Goal: Find specific page/section: Find specific page/section

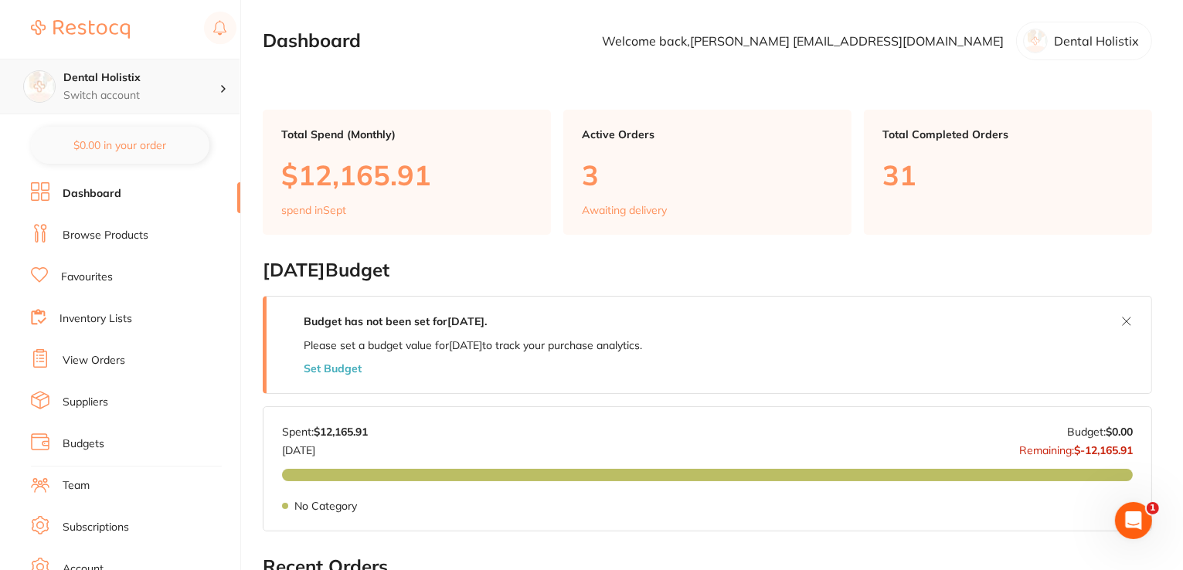
click at [96, 77] on h4 "Dental Holistix" at bounding box center [141, 77] width 156 height 15
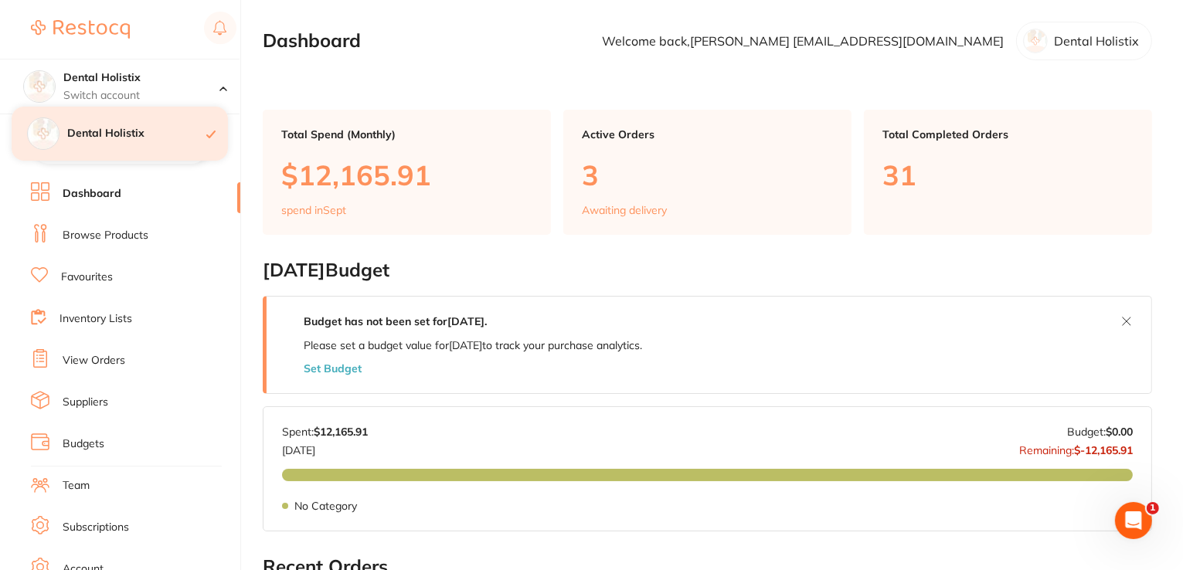
click at [107, 141] on div "Dental Holistix" at bounding box center [120, 134] width 216 height 54
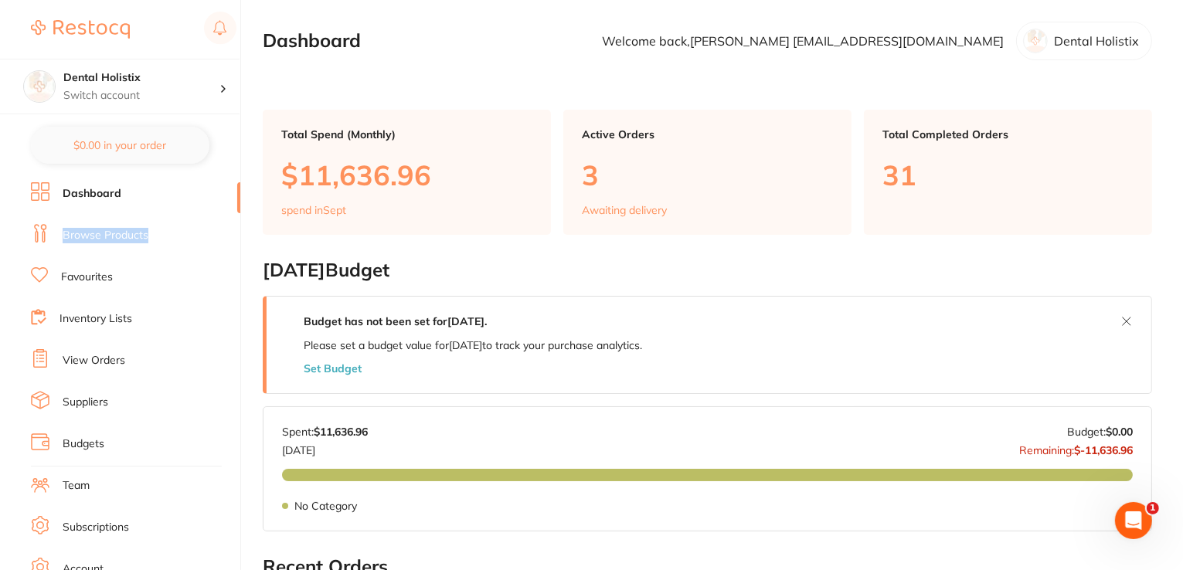
drag, startPoint x: 233, startPoint y: 202, endPoint x: 229, endPoint y: 223, distance: 22.1
click at [229, 223] on ul "Dashboard Browse Products Favourites Inventory Lists View Orders Suppliers Budg…" at bounding box center [135, 448] width 209 height 533
click at [124, 230] on link "Browse Products" at bounding box center [106, 235] width 86 height 15
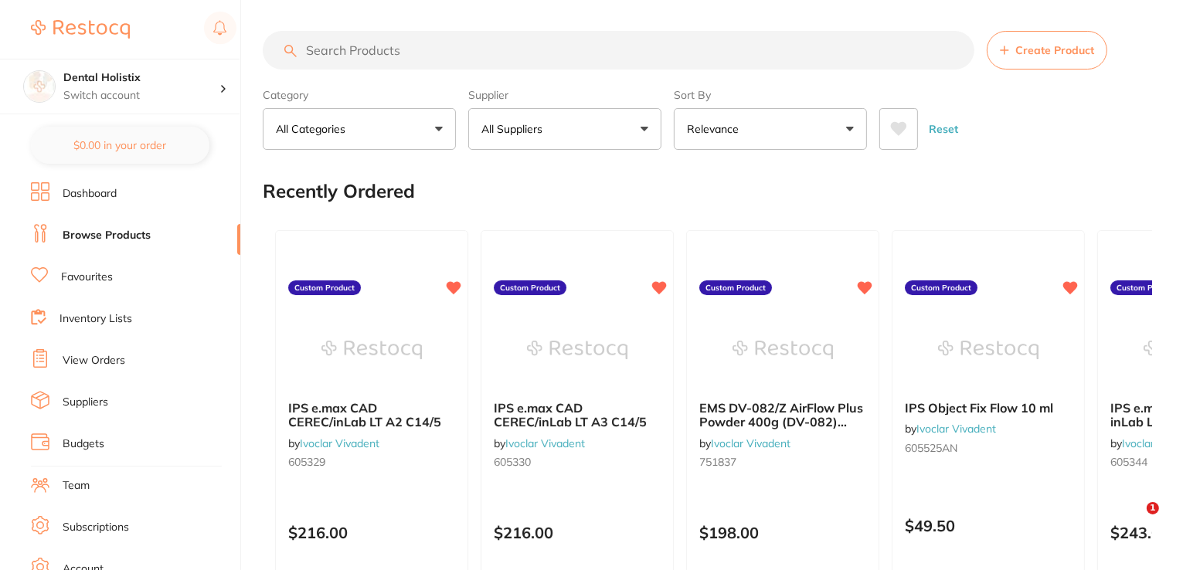
paste input "KV-3-004-7180"
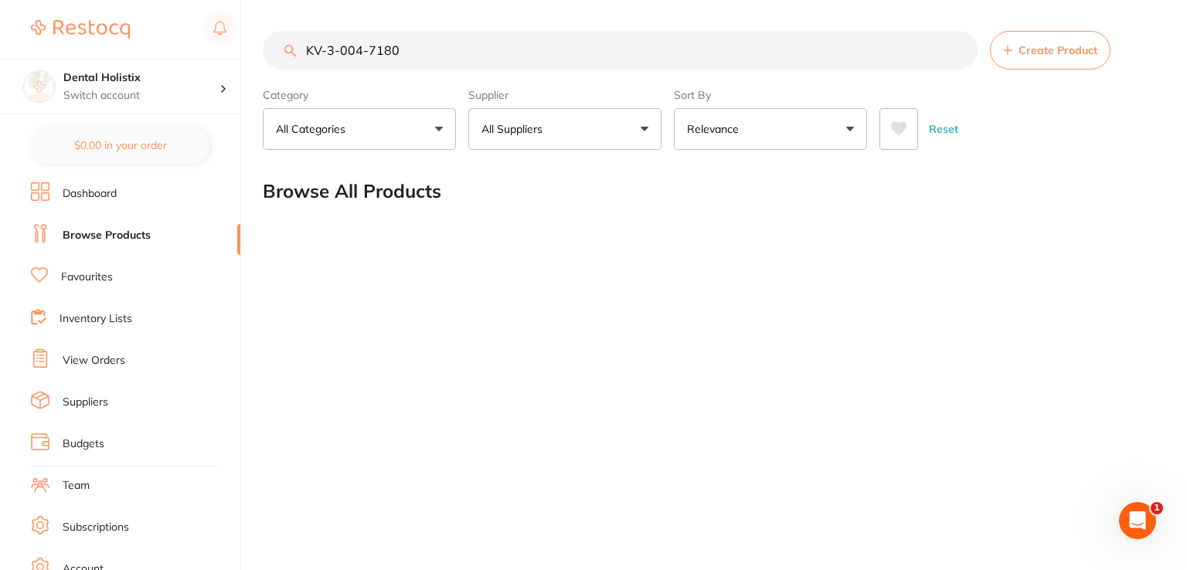
click at [305, 50] on input "KV-3-004-7180" at bounding box center [620, 50] width 715 height 39
drag, startPoint x: 512, startPoint y: 50, endPoint x: 411, endPoint y: 50, distance: 101.2
click at [408, 53] on input "Kavo suction hose KV-3-004-7180" at bounding box center [620, 50] width 715 height 39
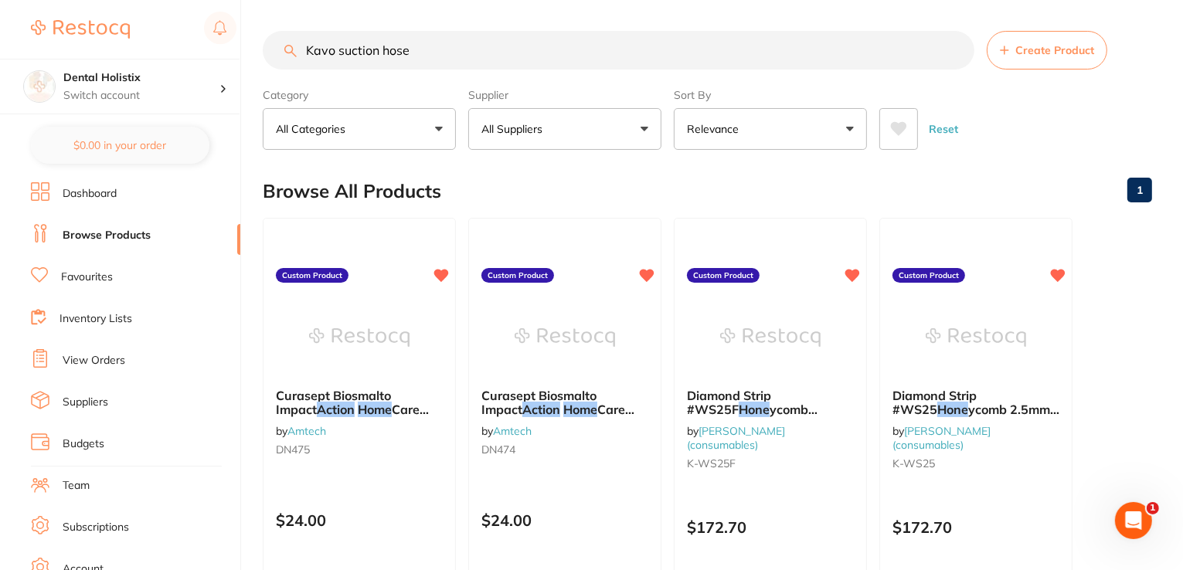
type input "Kavo suction hose"
